Goal: Information Seeking & Learning: Check status

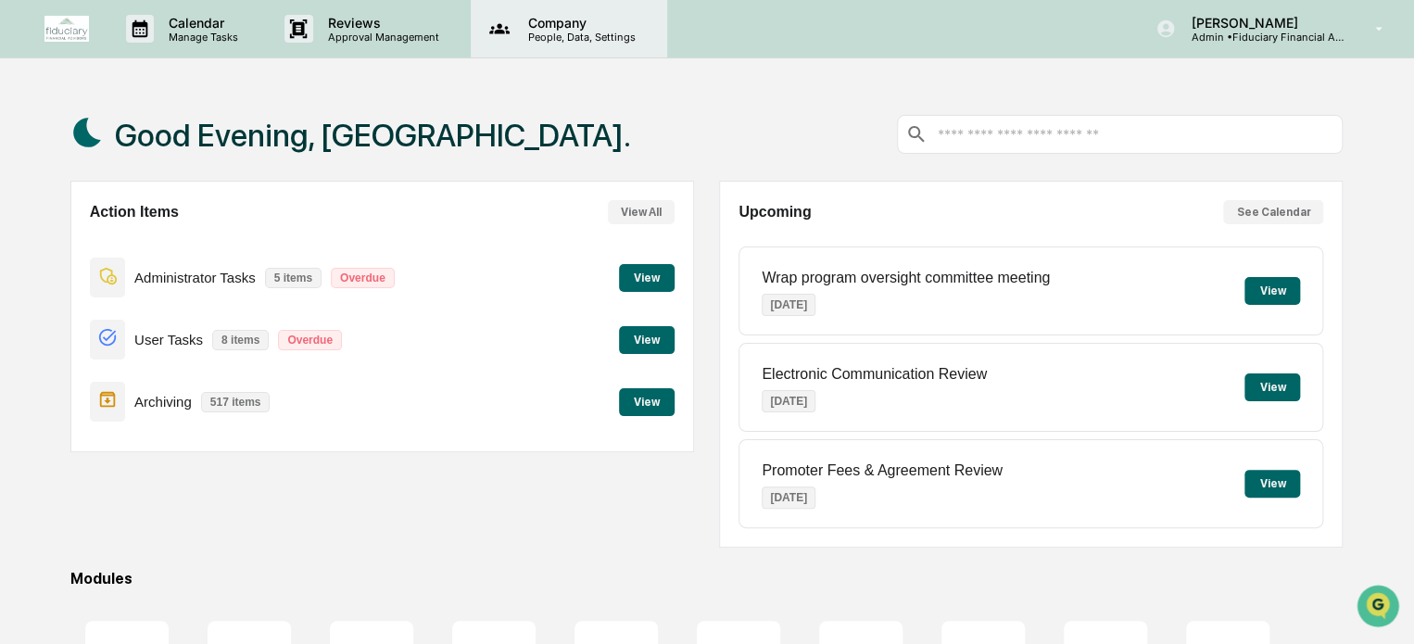
click at [510, 25] on icon at bounding box center [499, 29] width 28 height 28
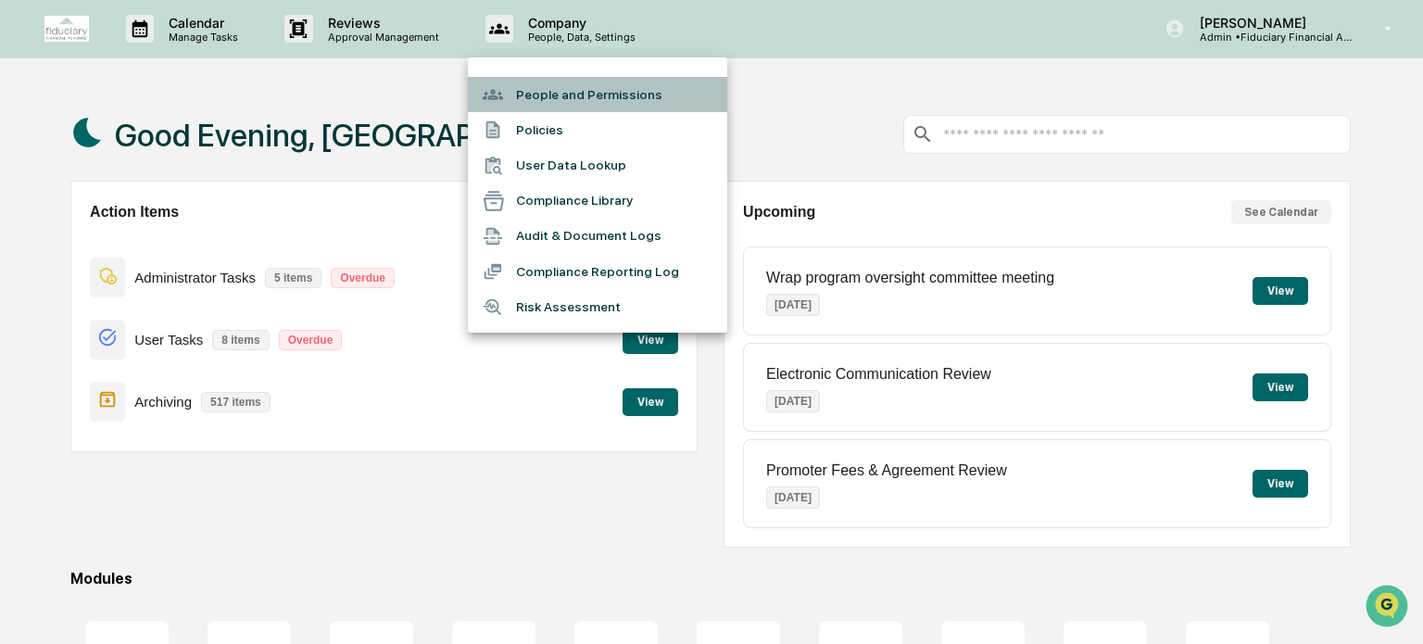
click at [577, 97] on li "People and Permissions" at bounding box center [597, 94] width 259 height 35
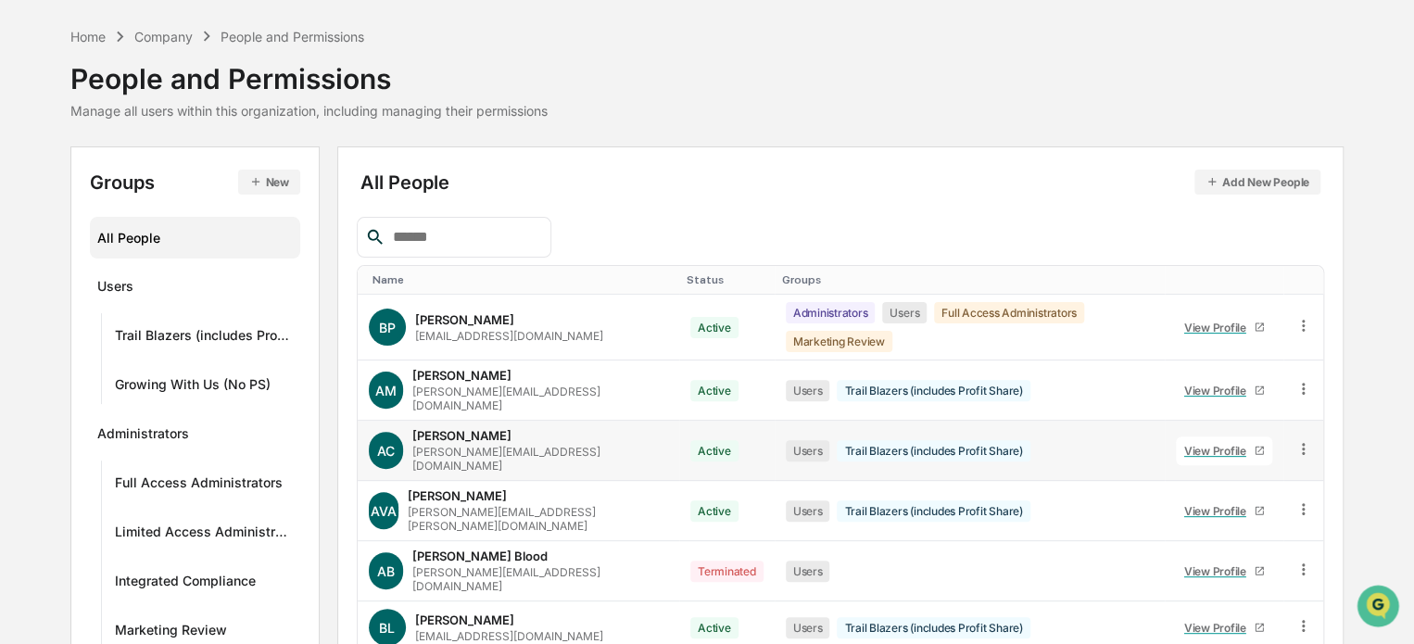
scroll to position [93, 0]
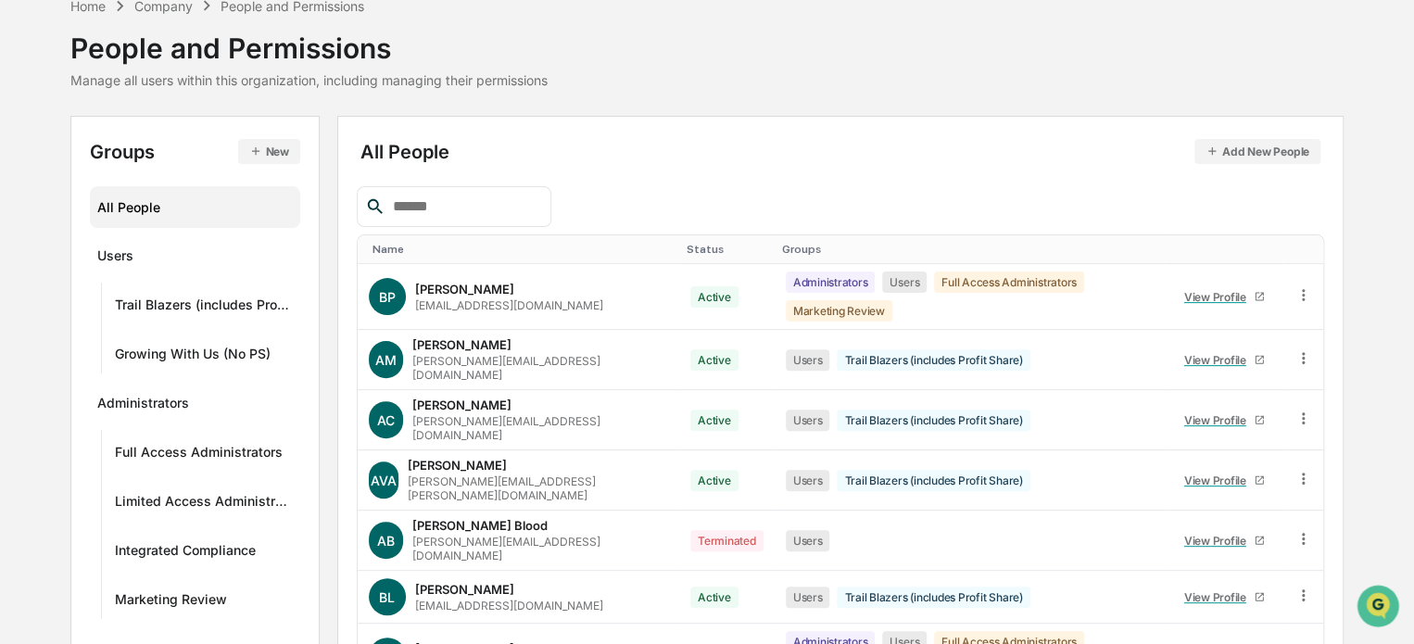
click at [458, 195] on input "text" at bounding box center [463, 207] width 157 height 24
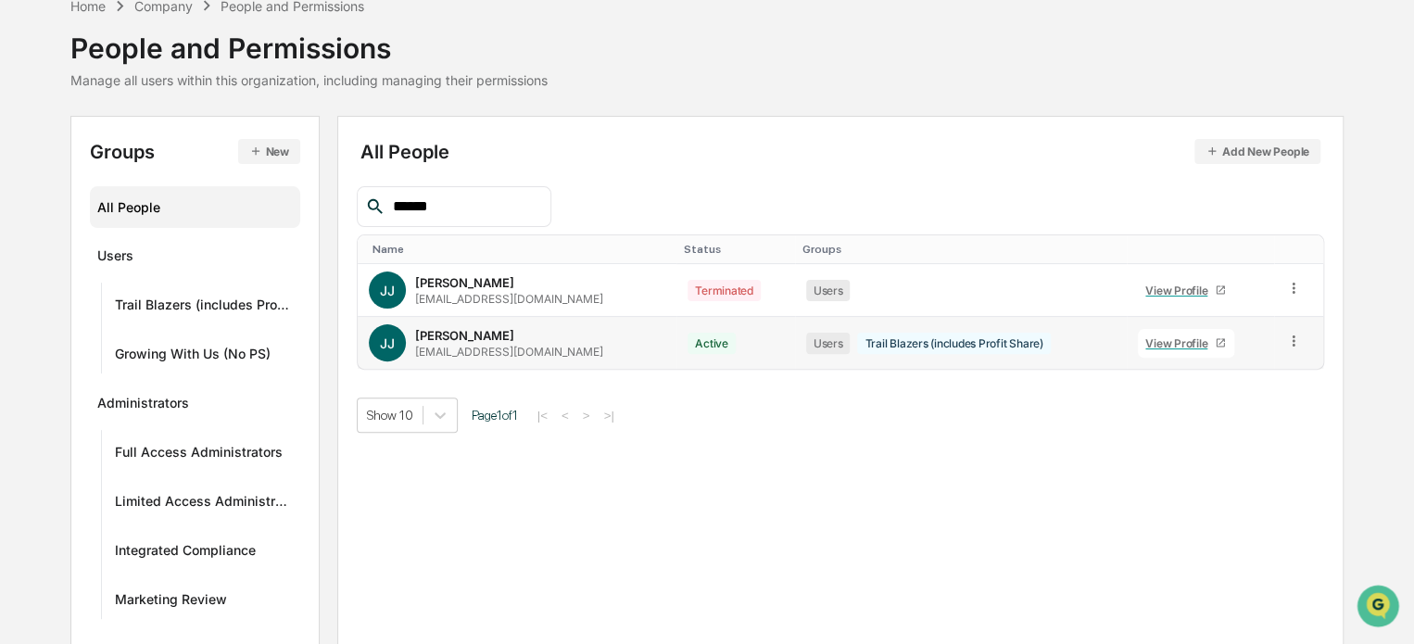
type input "******"
click at [1172, 338] on div "View Profile" at bounding box center [1179, 343] width 69 height 14
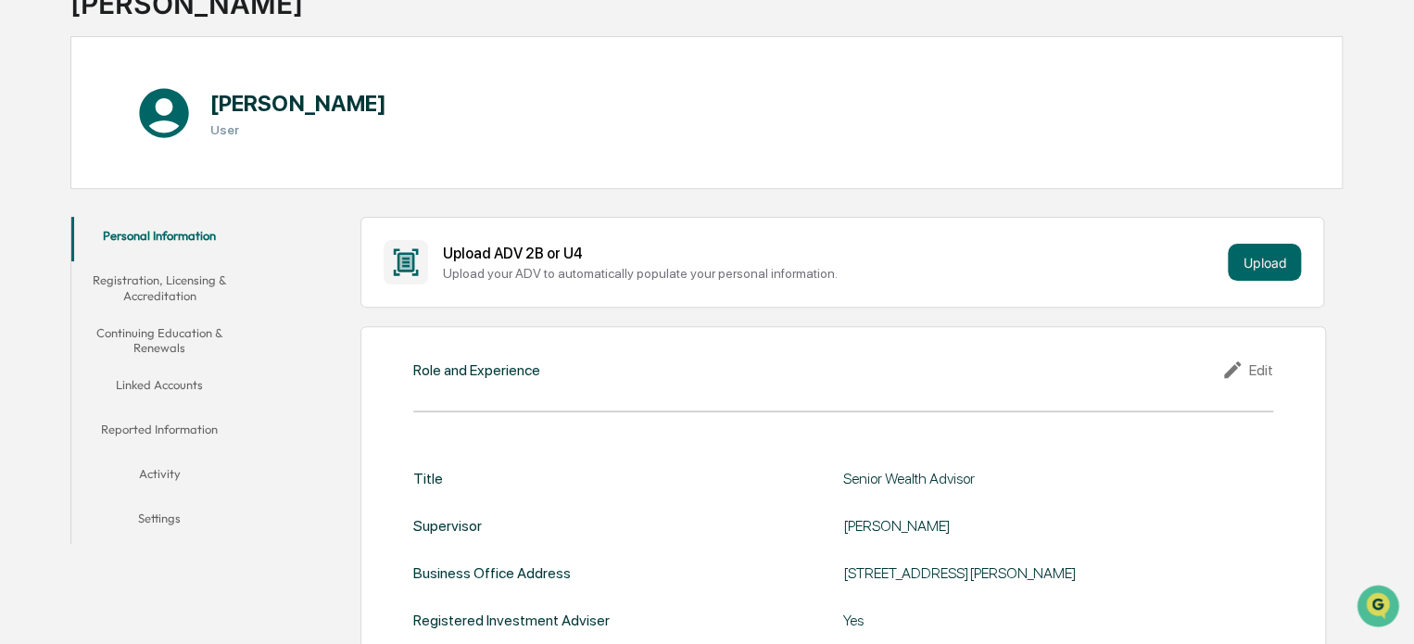
scroll to position [52, 0]
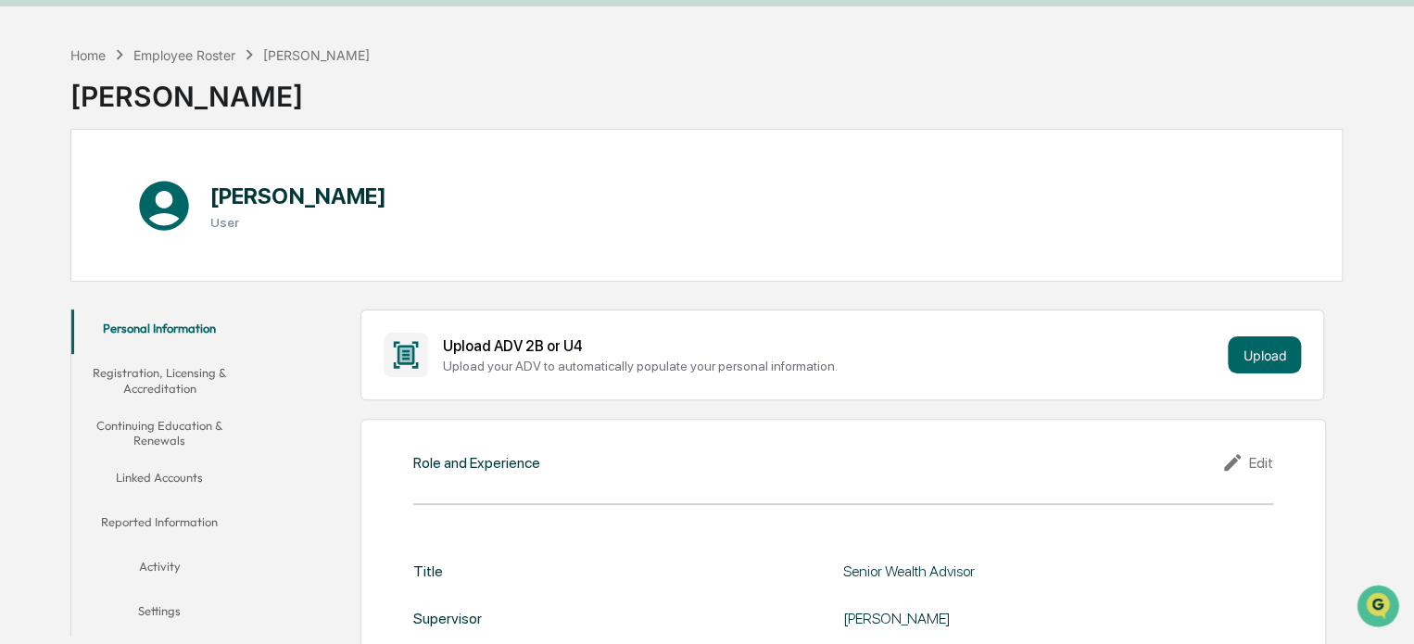
click at [178, 383] on button "Registration, Licensing & Accreditation" at bounding box center [159, 380] width 177 height 53
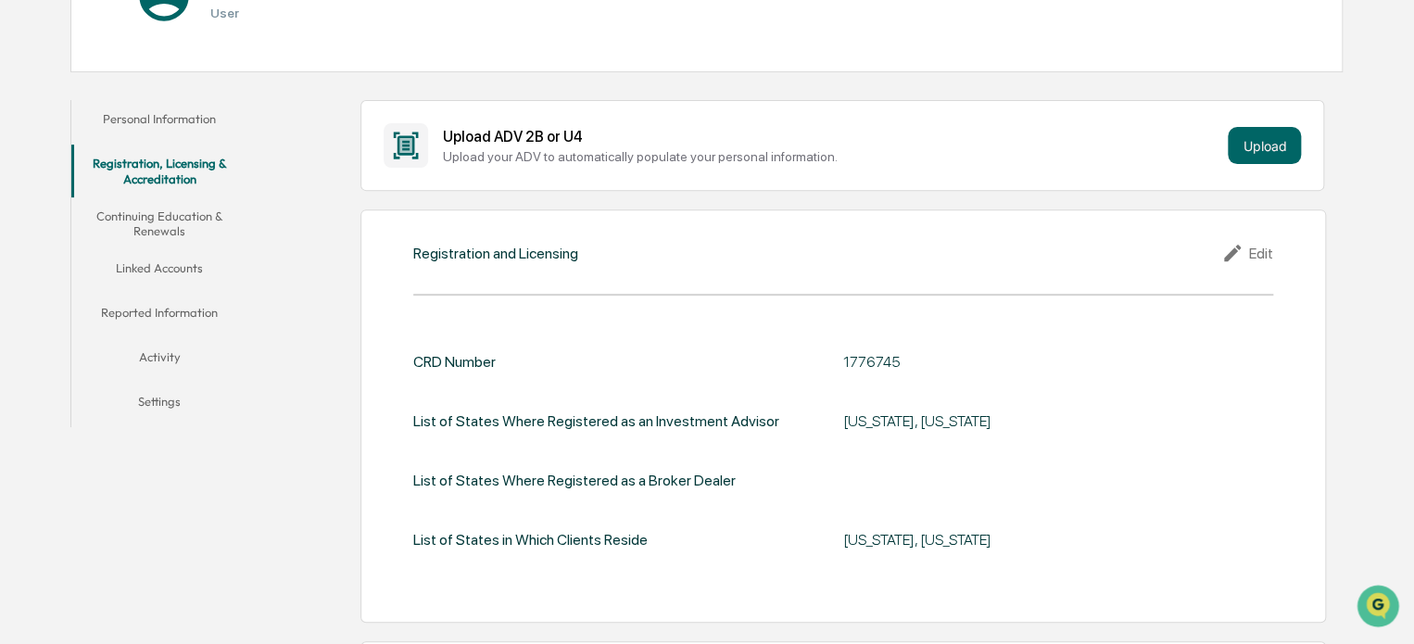
scroll to position [146, 0]
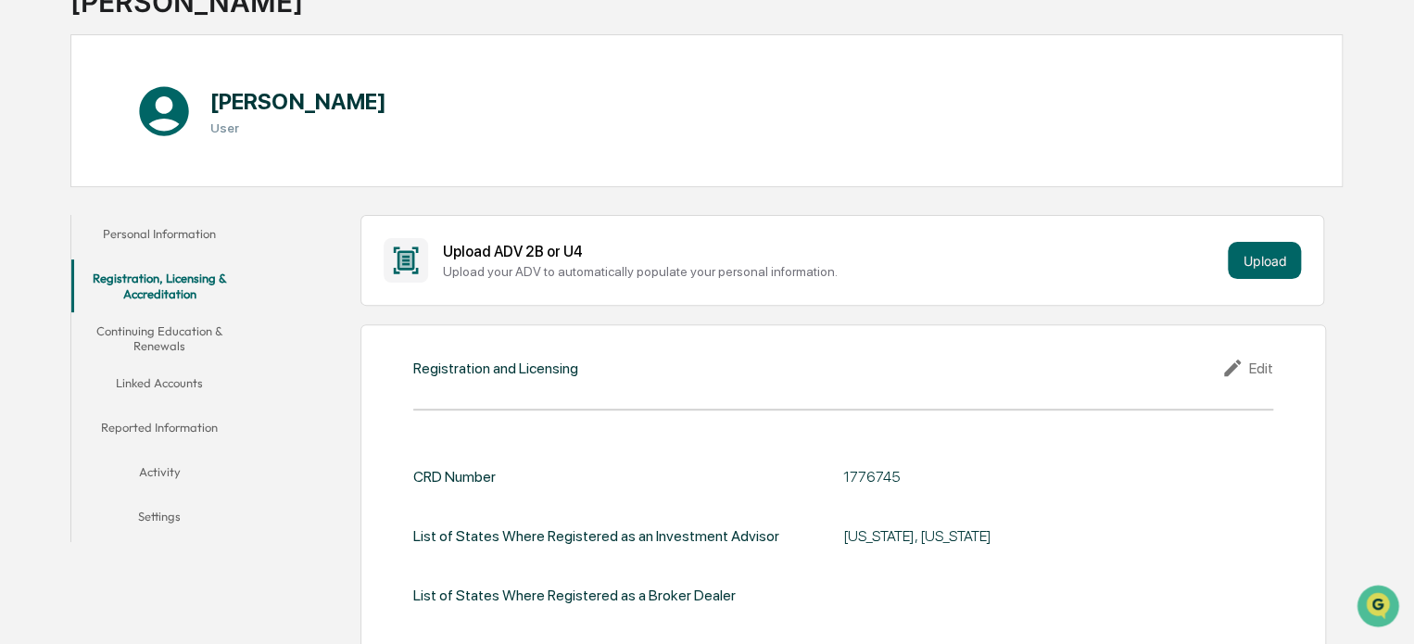
click at [195, 340] on button "Continuing Education & Renewals" at bounding box center [159, 338] width 177 height 53
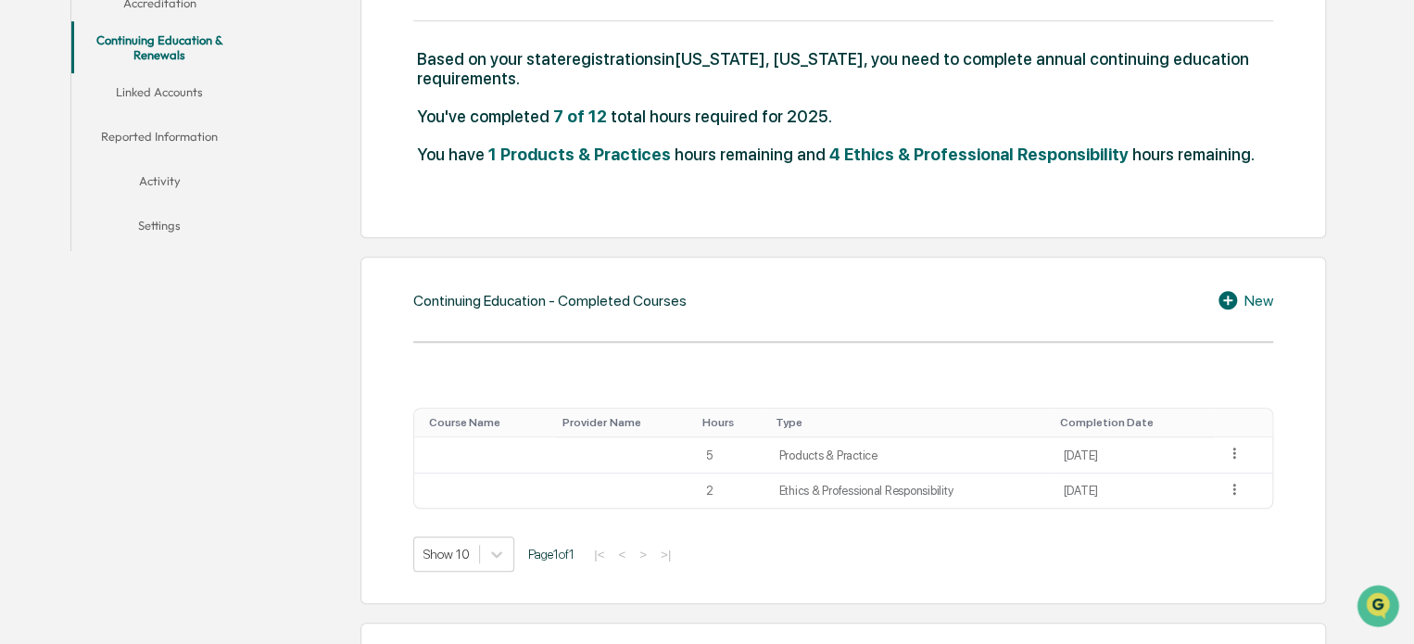
scroll to position [239, 0]
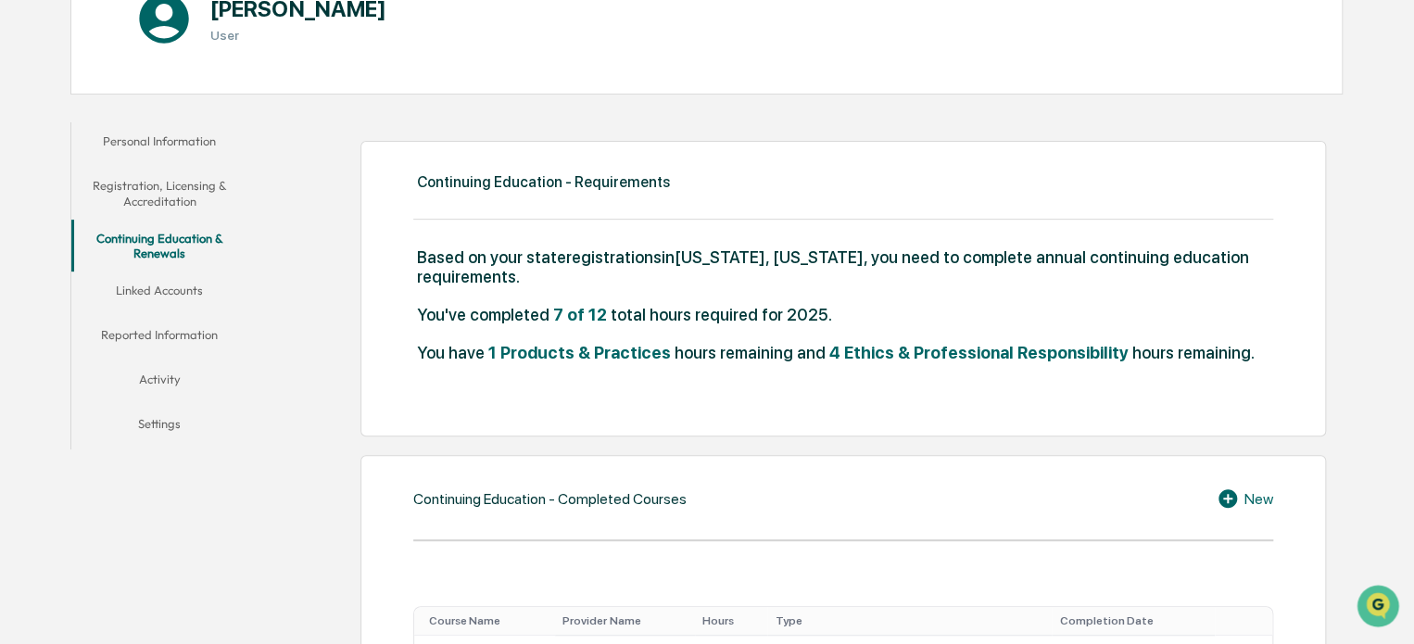
click at [183, 343] on button "Reported Information" at bounding box center [159, 338] width 177 height 44
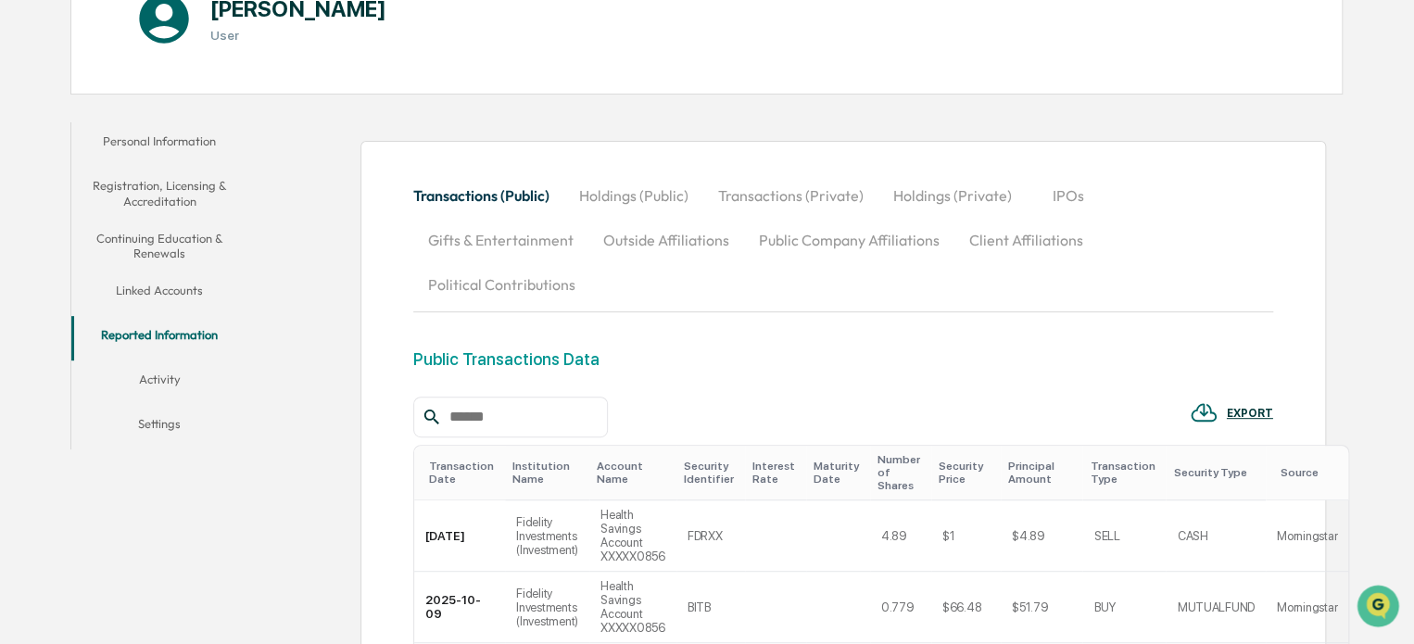
click at [148, 374] on button "Activity" at bounding box center [159, 382] width 177 height 44
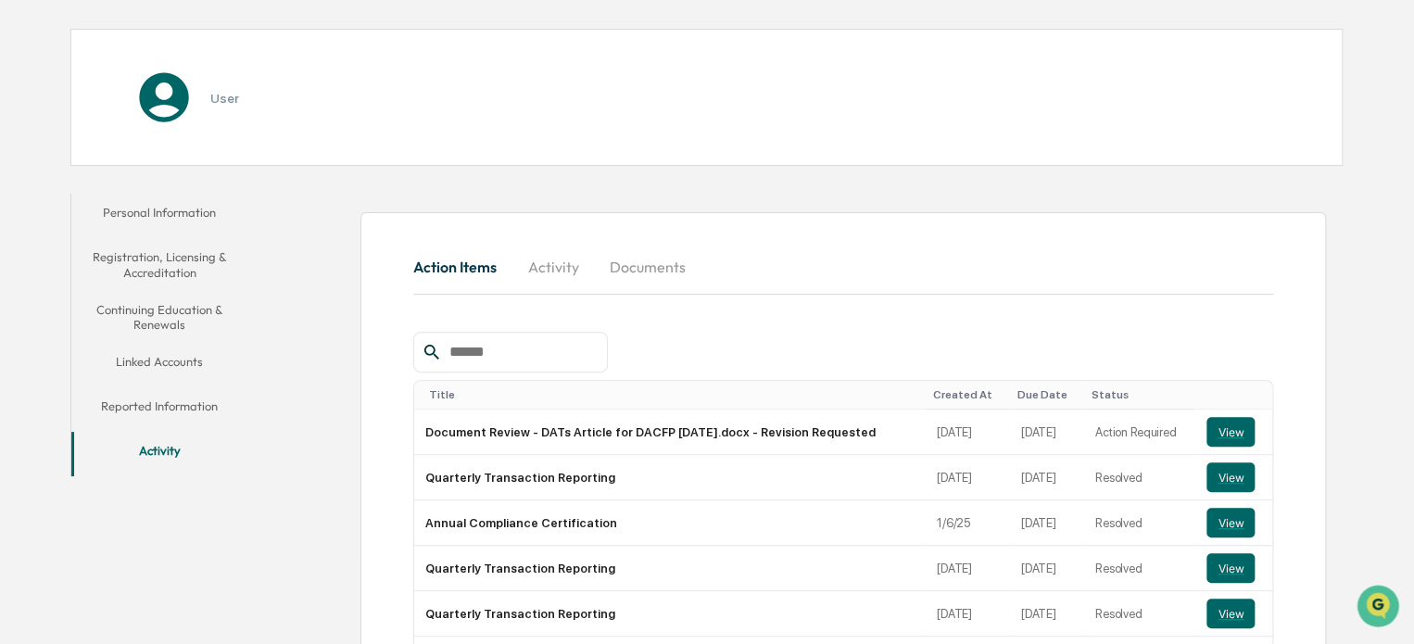
scroll to position [239, 0]
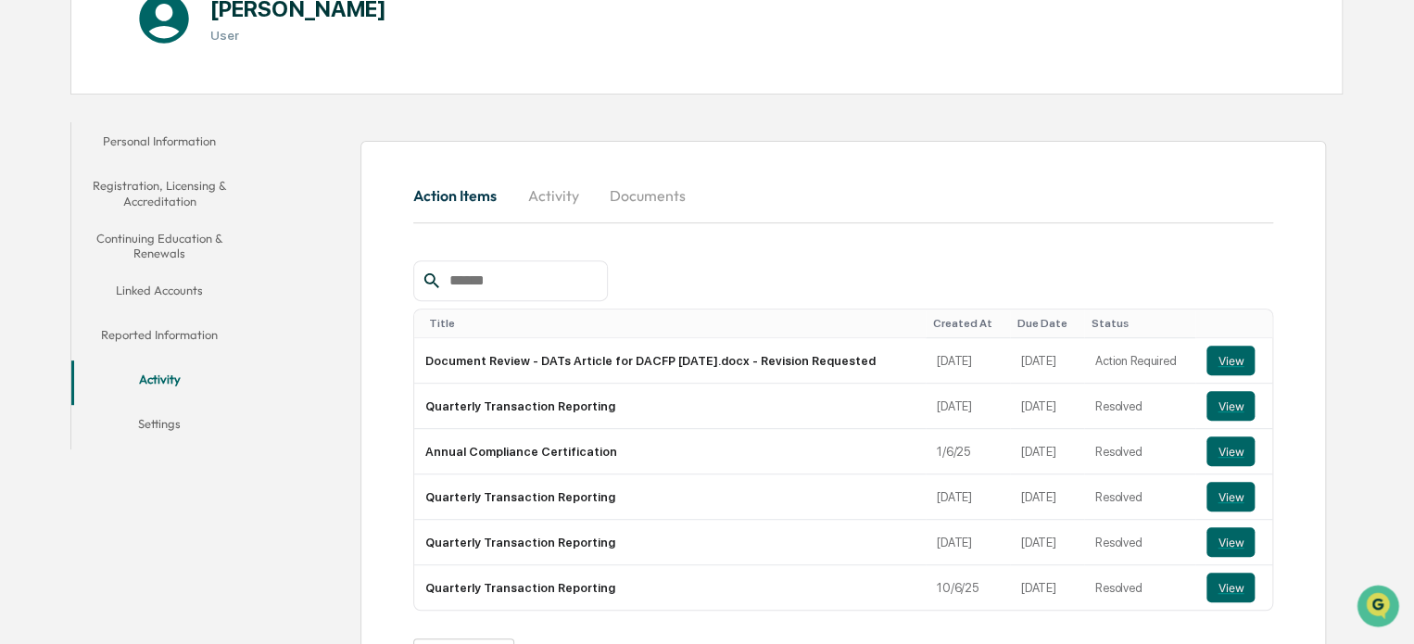
click at [648, 199] on button "Documents" at bounding box center [648, 195] width 106 height 44
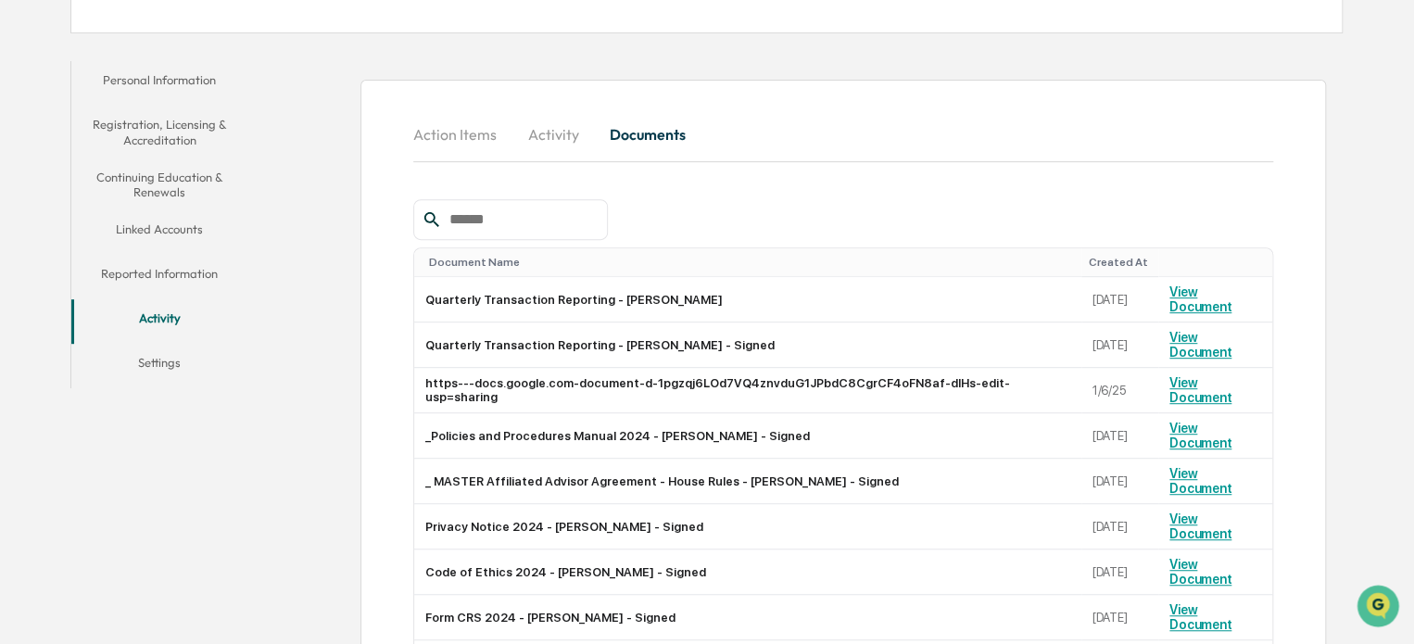
scroll to position [332, 0]
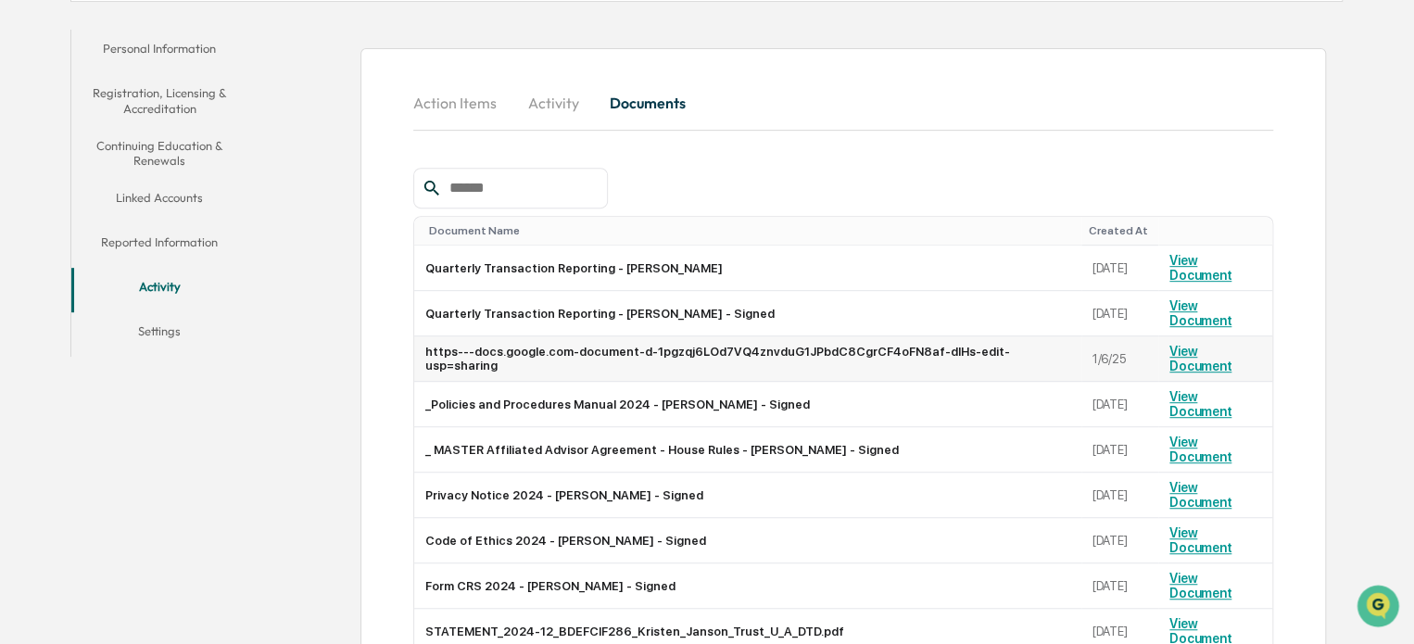
click at [1231, 344] on link "View Document" at bounding box center [1200, 359] width 62 height 30
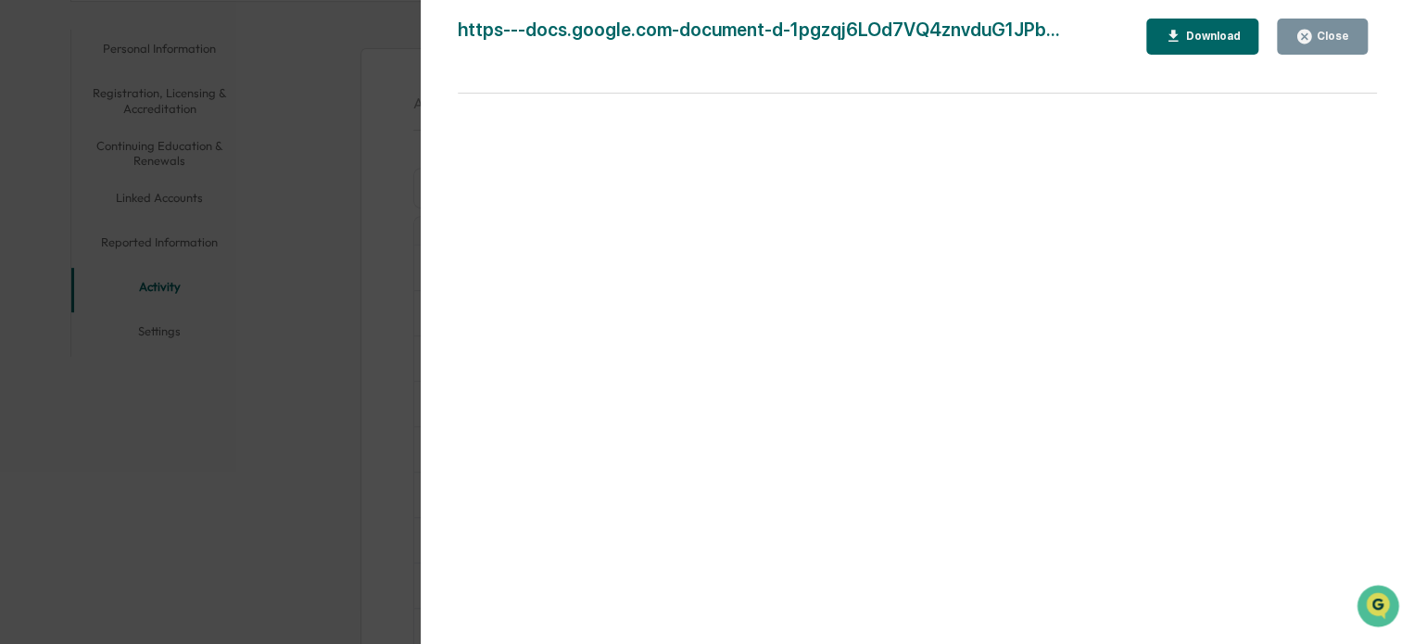
click at [1343, 40] on div "Close" at bounding box center [1331, 36] width 36 height 13
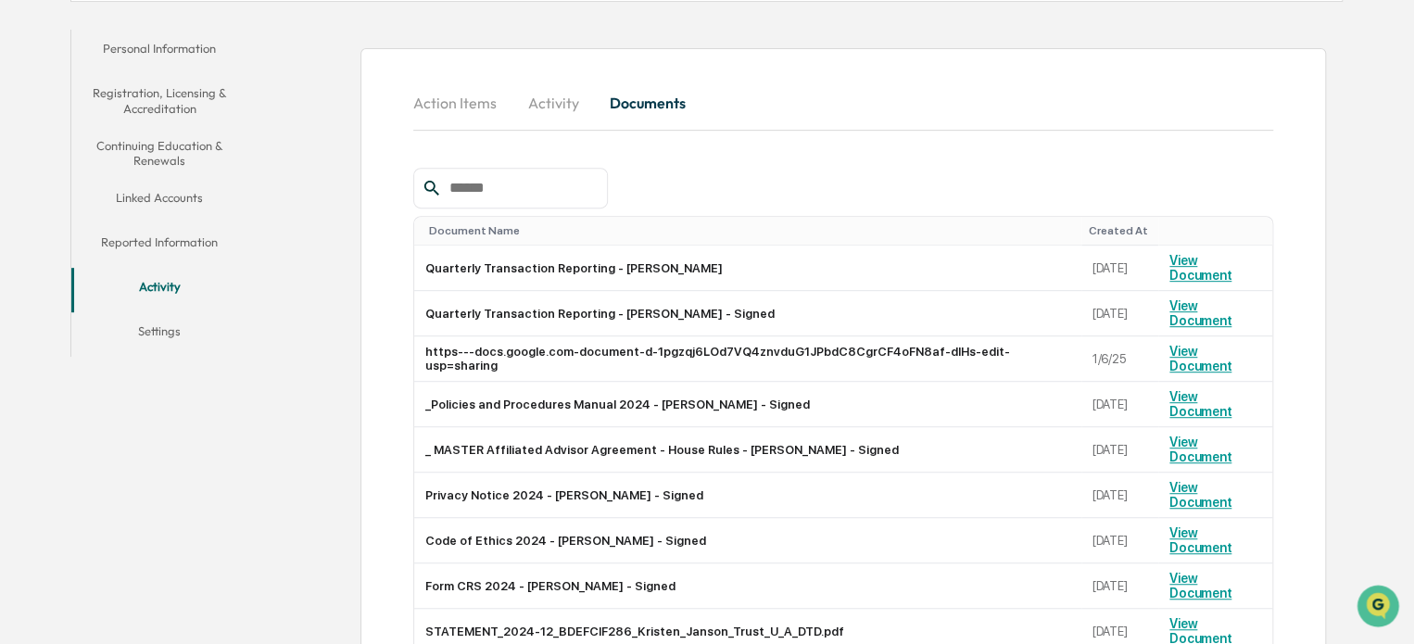
click at [175, 330] on button "Settings" at bounding box center [159, 334] width 177 height 44
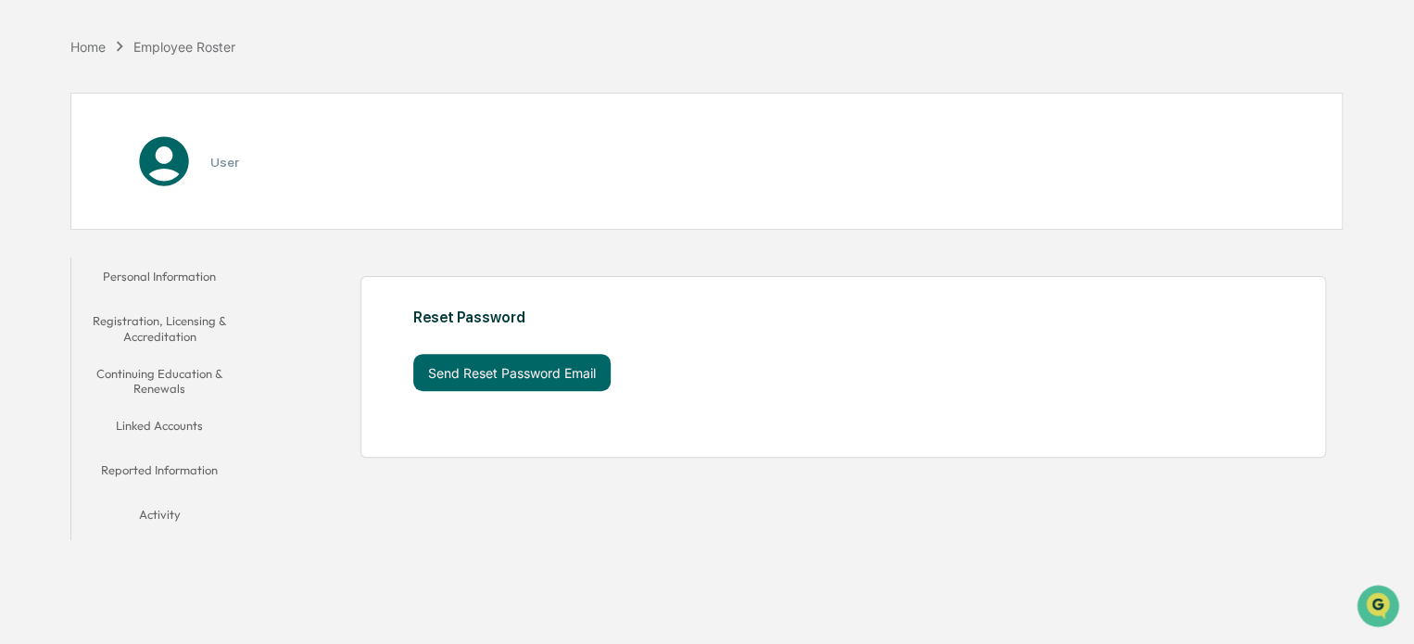
scroll to position [88, 0]
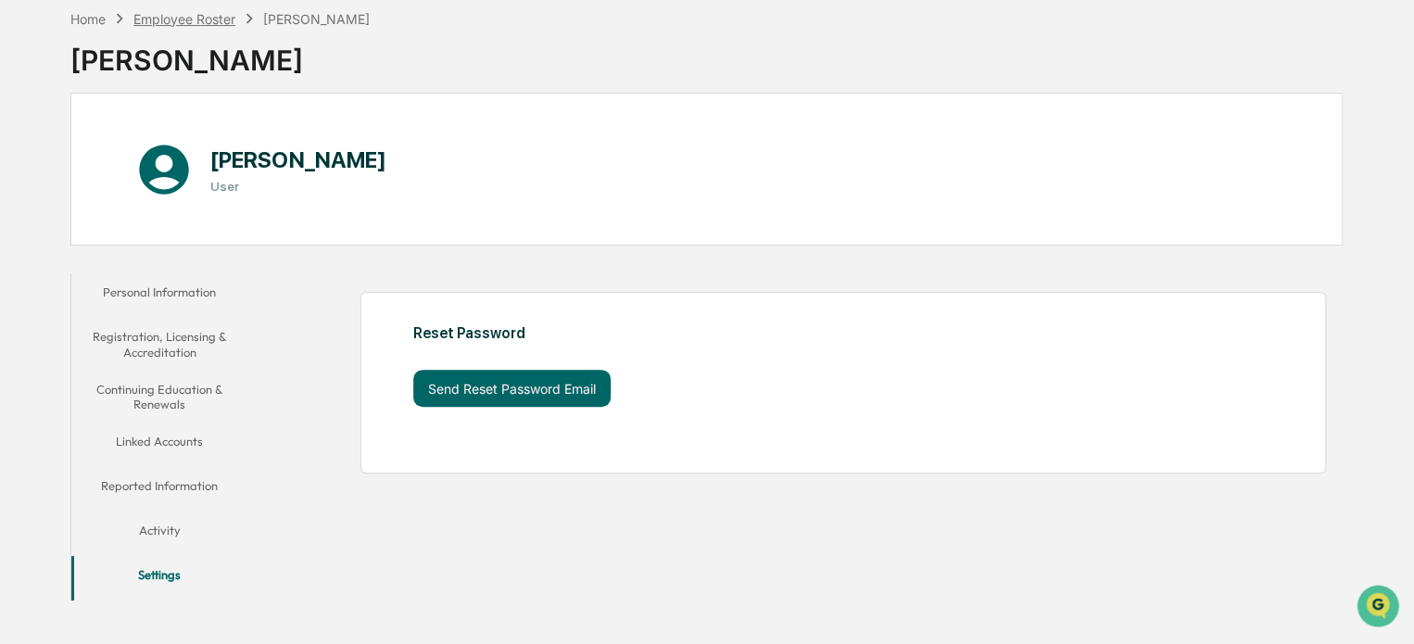
click at [201, 18] on div "Employee Roster" at bounding box center [184, 19] width 102 height 16
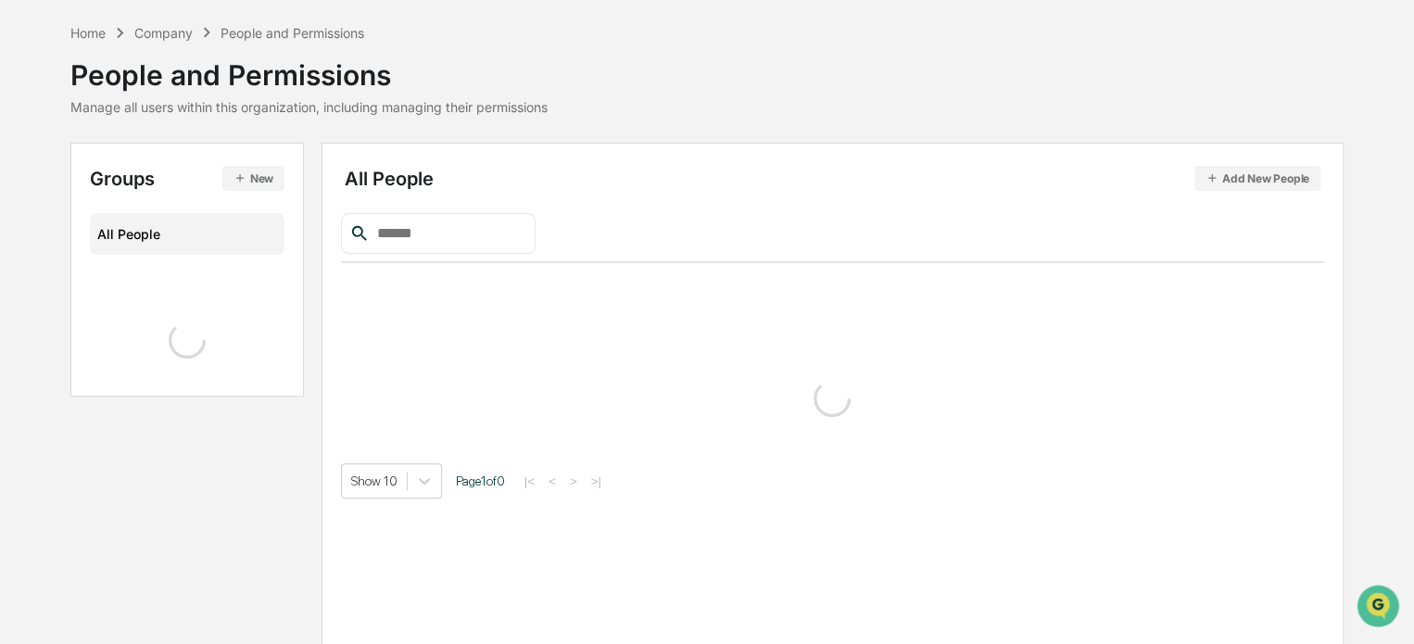
scroll to position [332, 0]
